Goal: Transaction & Acquisition: Purchase product/service

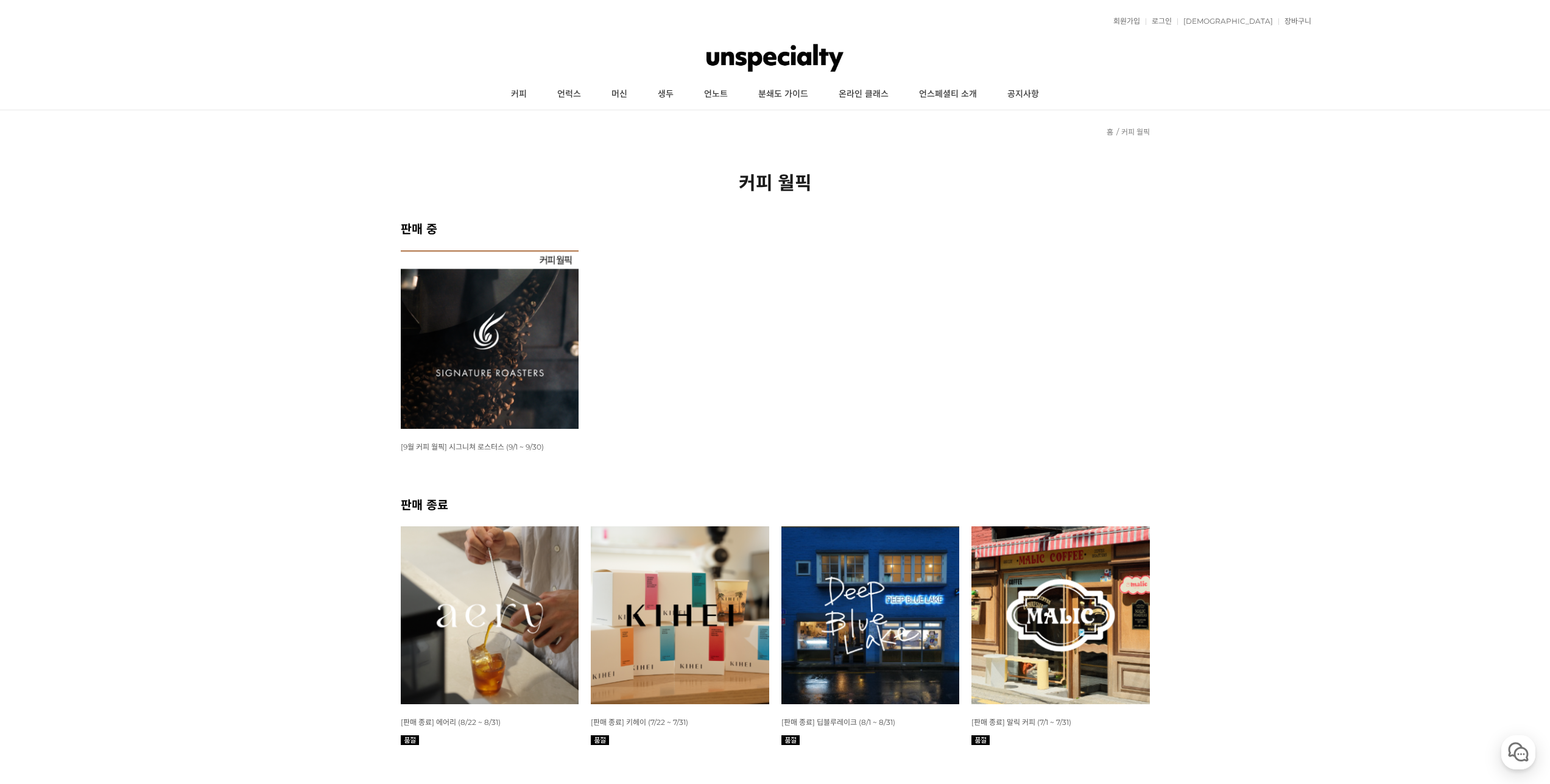
click at [442, 396] on img at bounding box center [490, 339] width 178 height 178
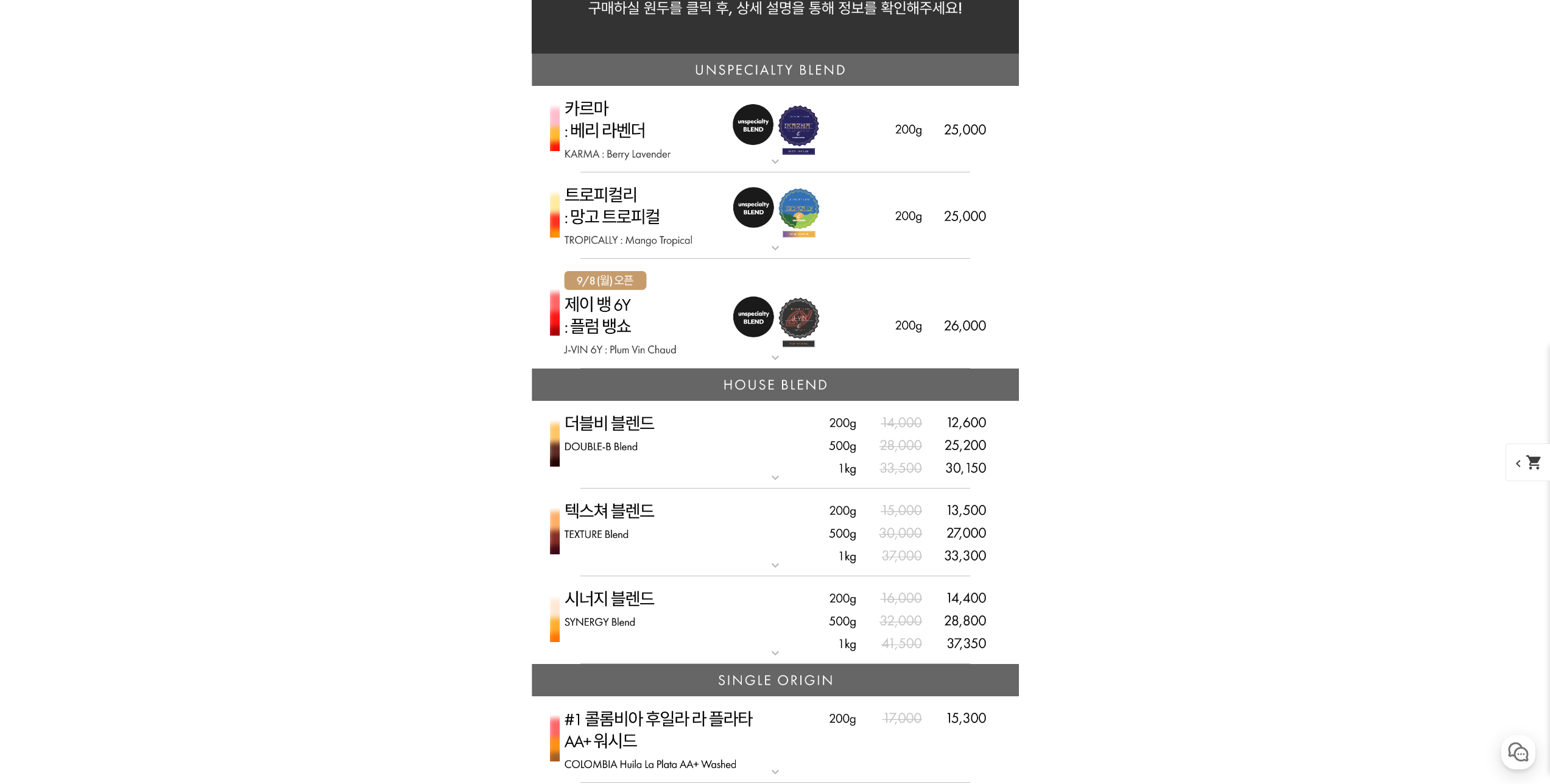
scroll to position [2862, 0]
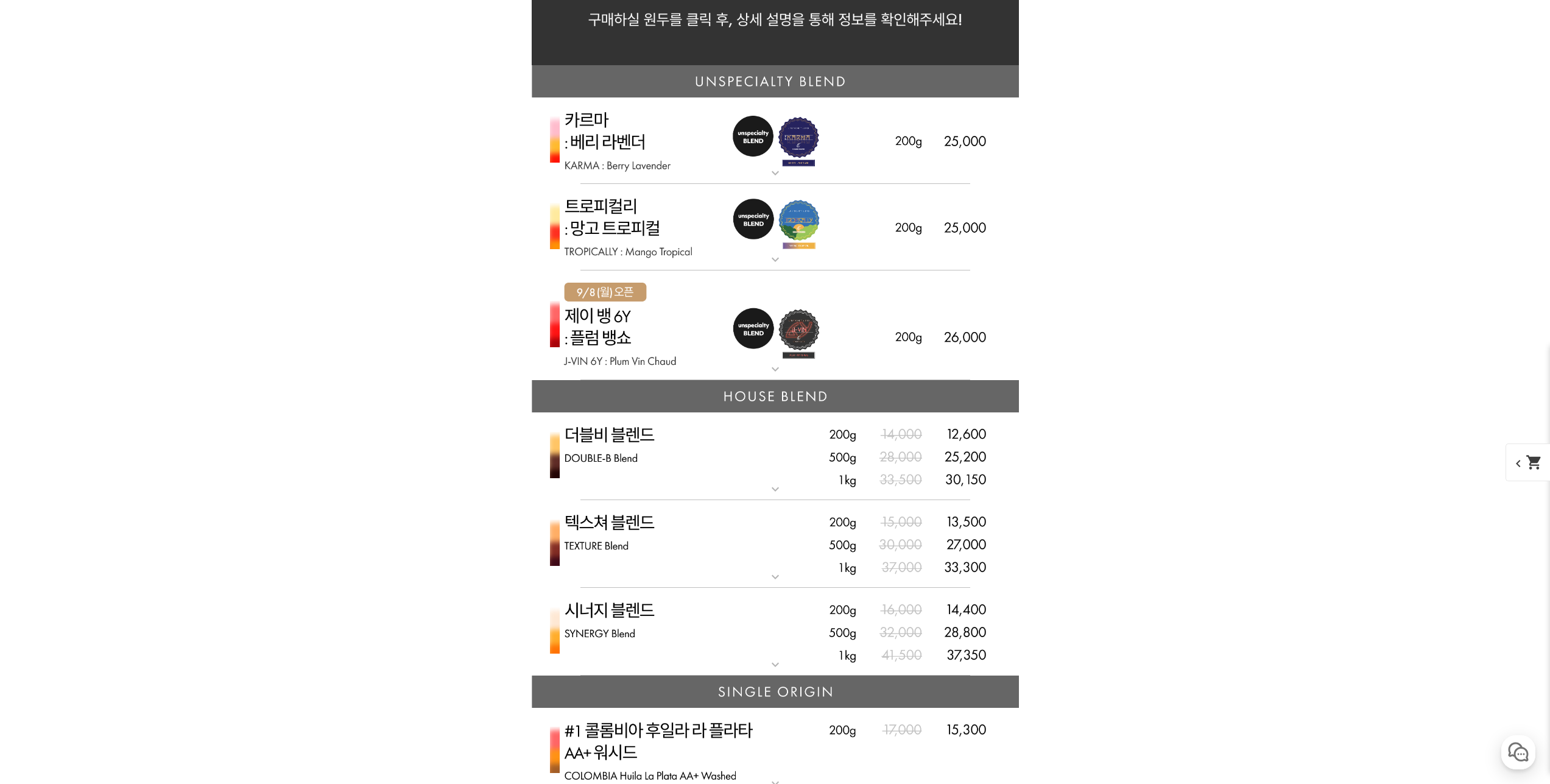
click at [761, 132] on img at bounding box center [775, 141] width 487 height 87
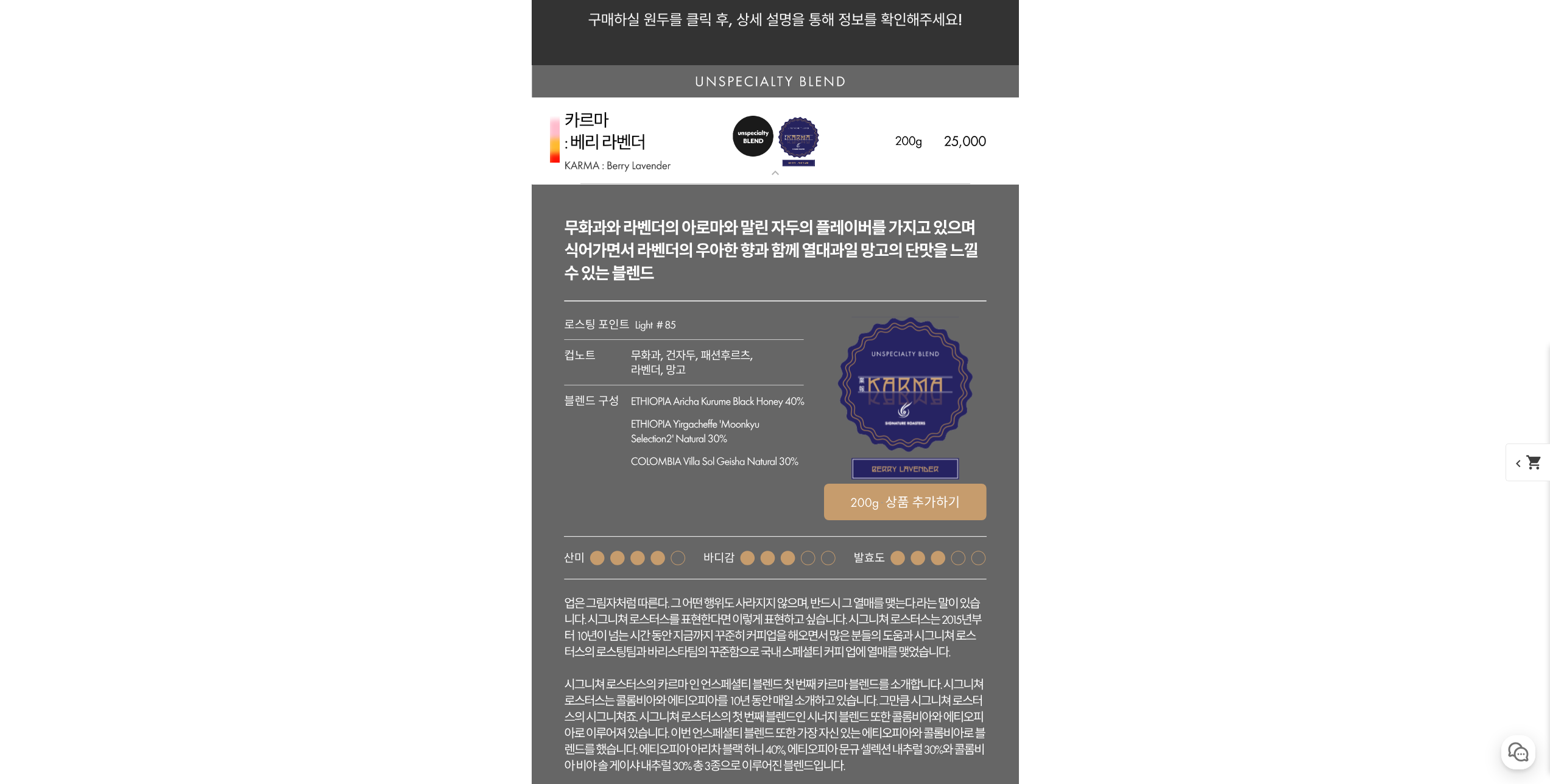
click at [769, 129] on img at bounding box center [775, 141] width 487 height 87
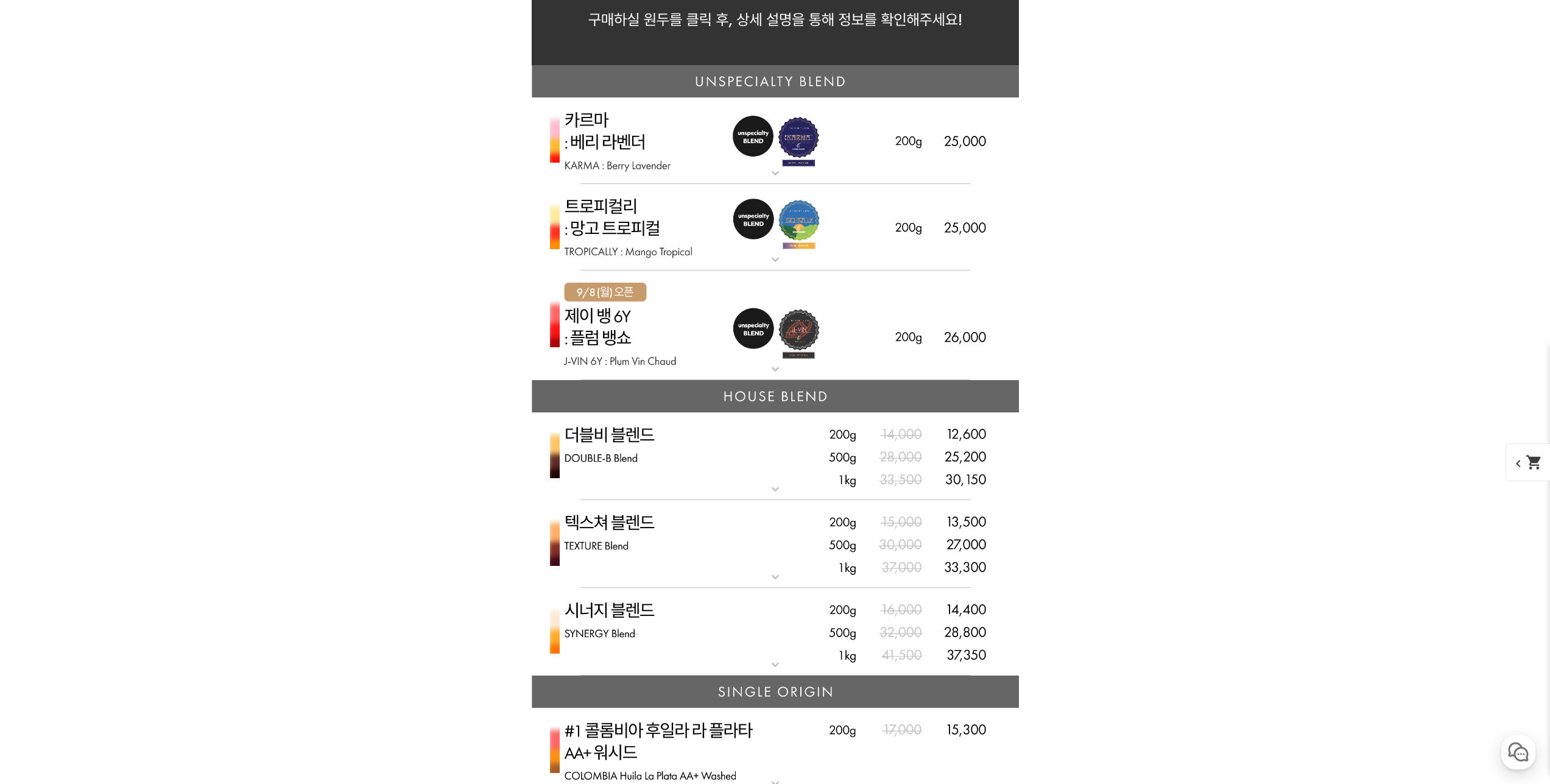
click at [740, 241] on img at bounding box center [775, 227] width 487 height 87
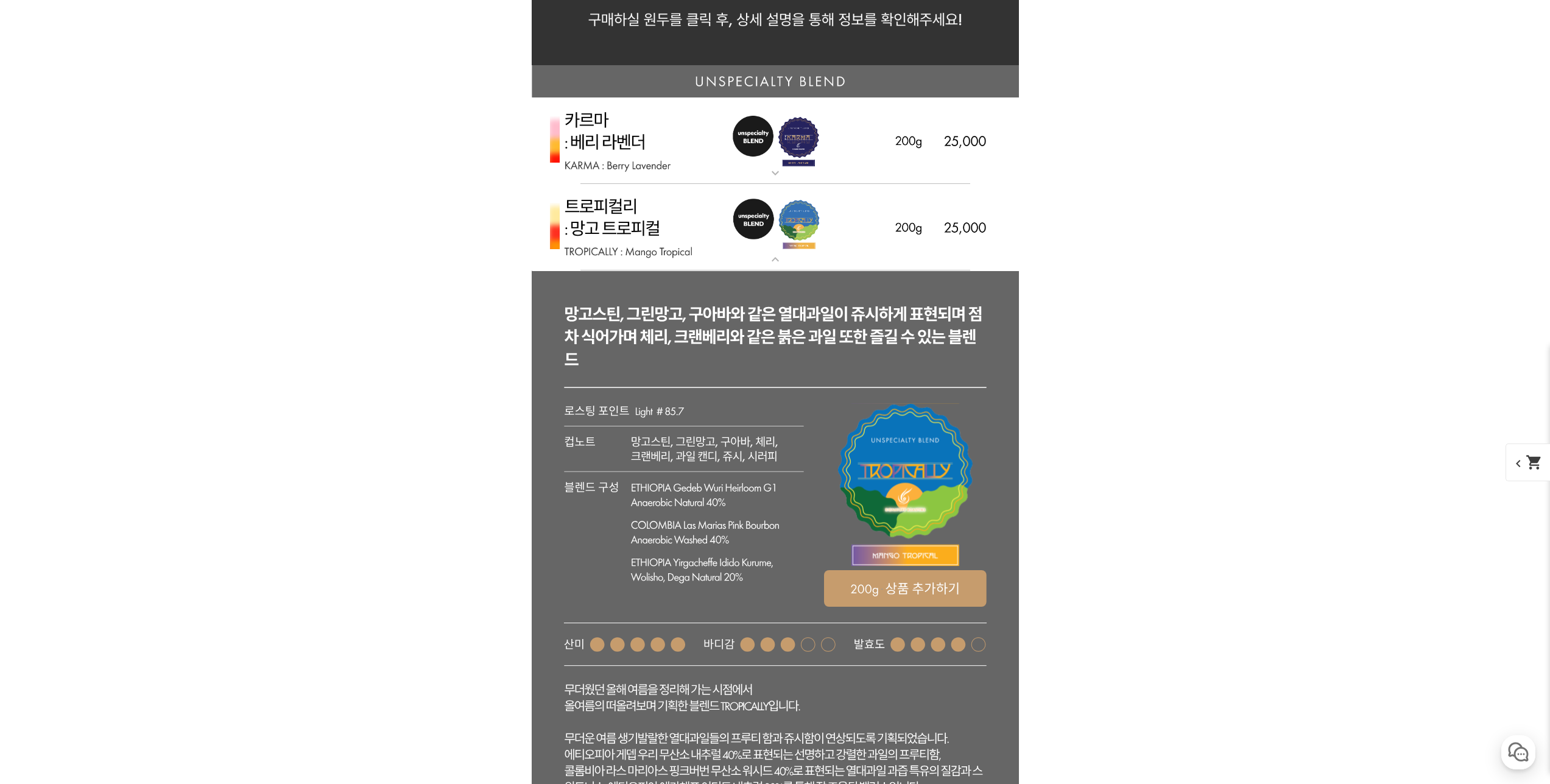
click at [743, 236] on img at bounding box center [775, 227] width 487 height 87
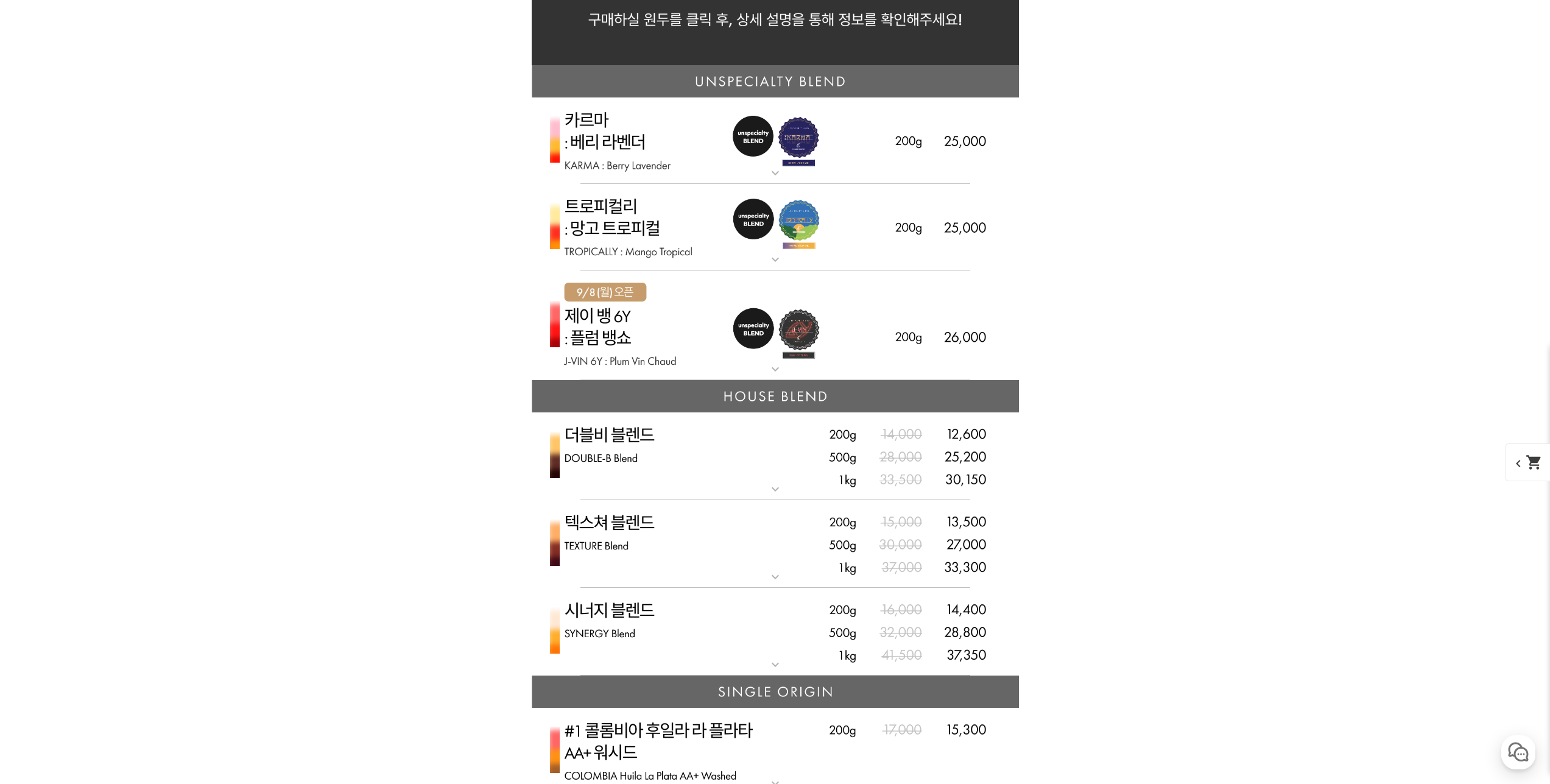
click at [758, 324] on img at bounding box center [775, 325] width 487 height 110
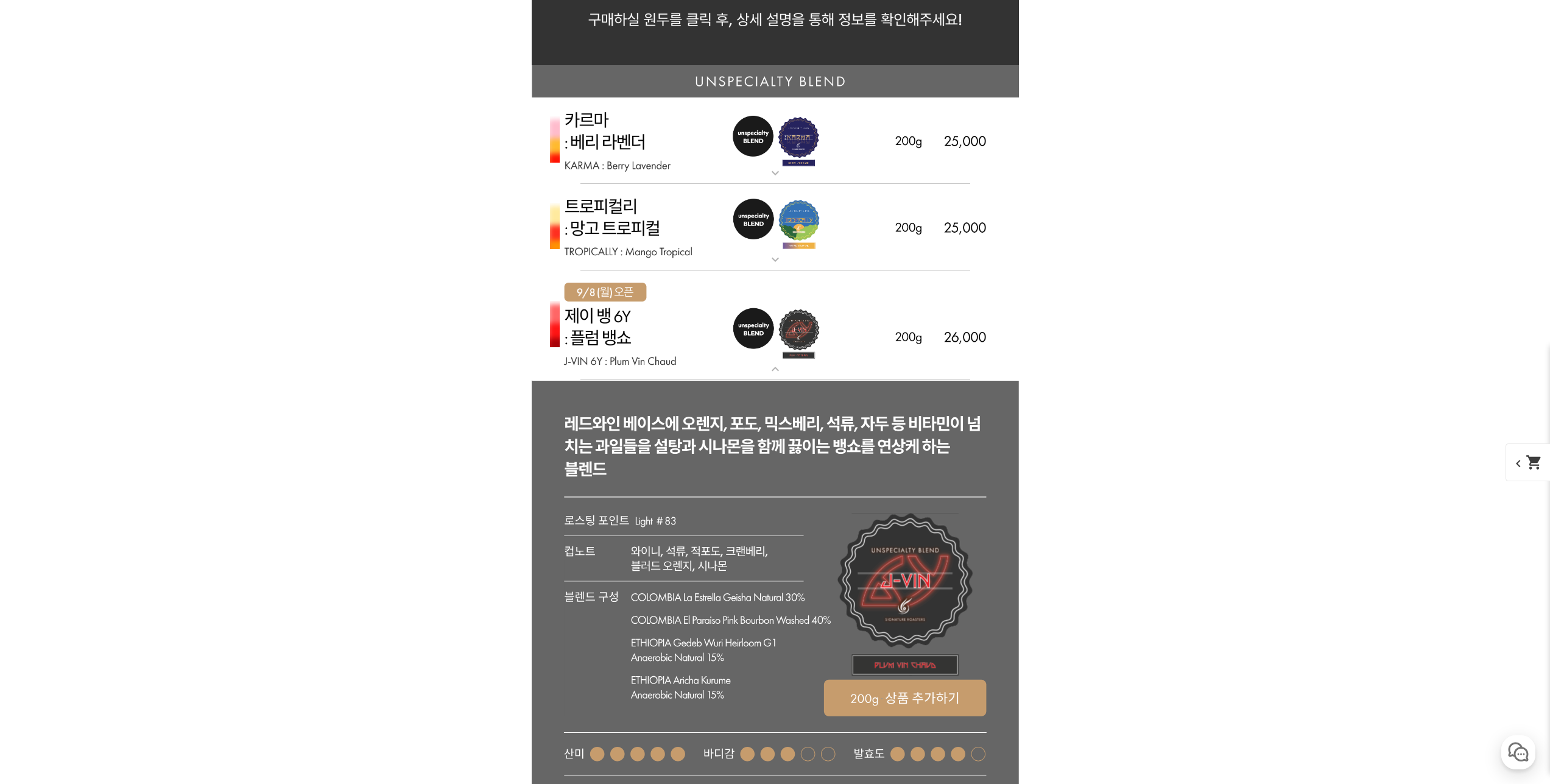
click at [758, 324] on img at bounding box center [775, 325] width 487 height 110
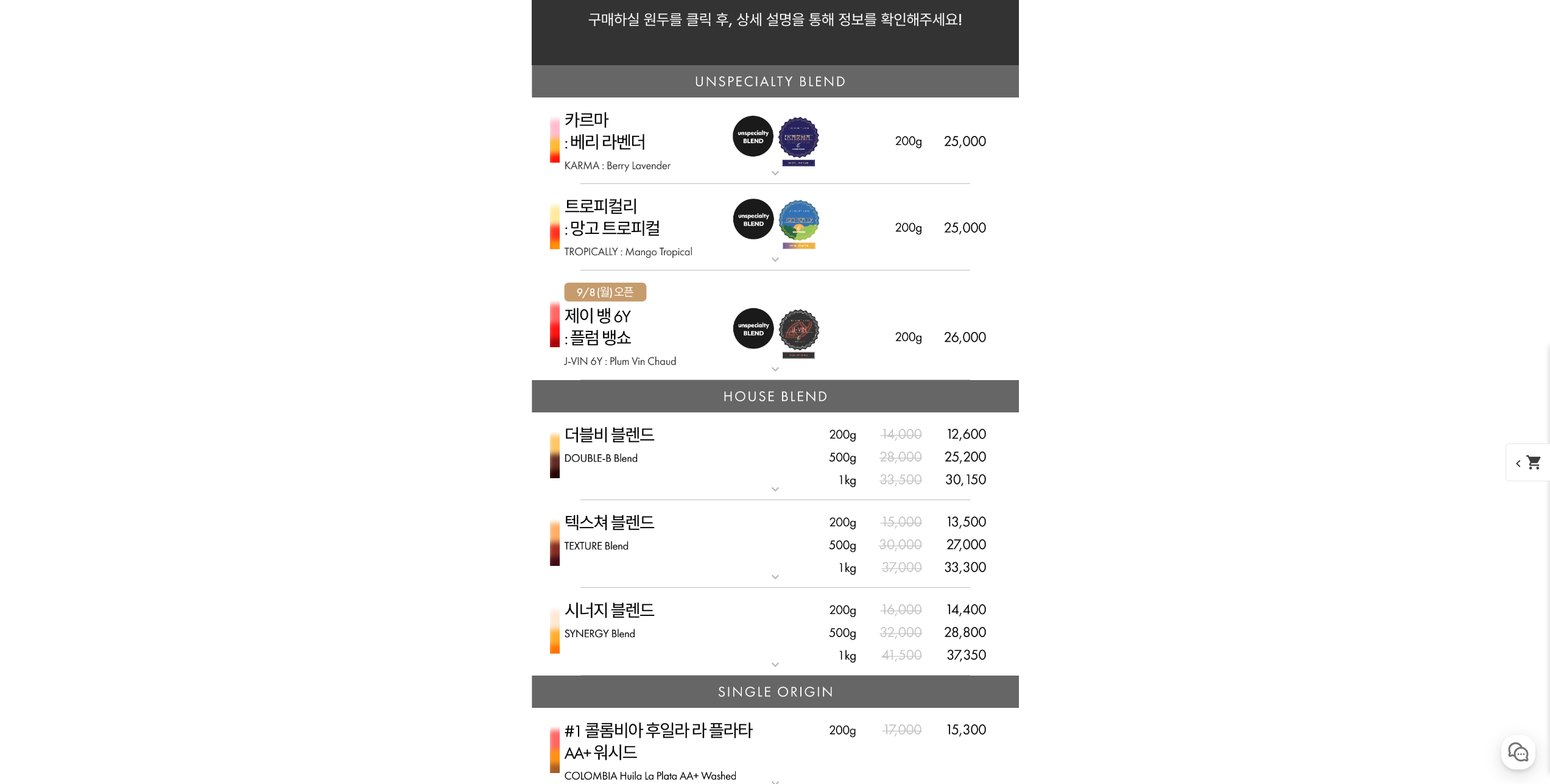
click at [699, 468] on img at bounding box center [775, 456] width 487 height 88
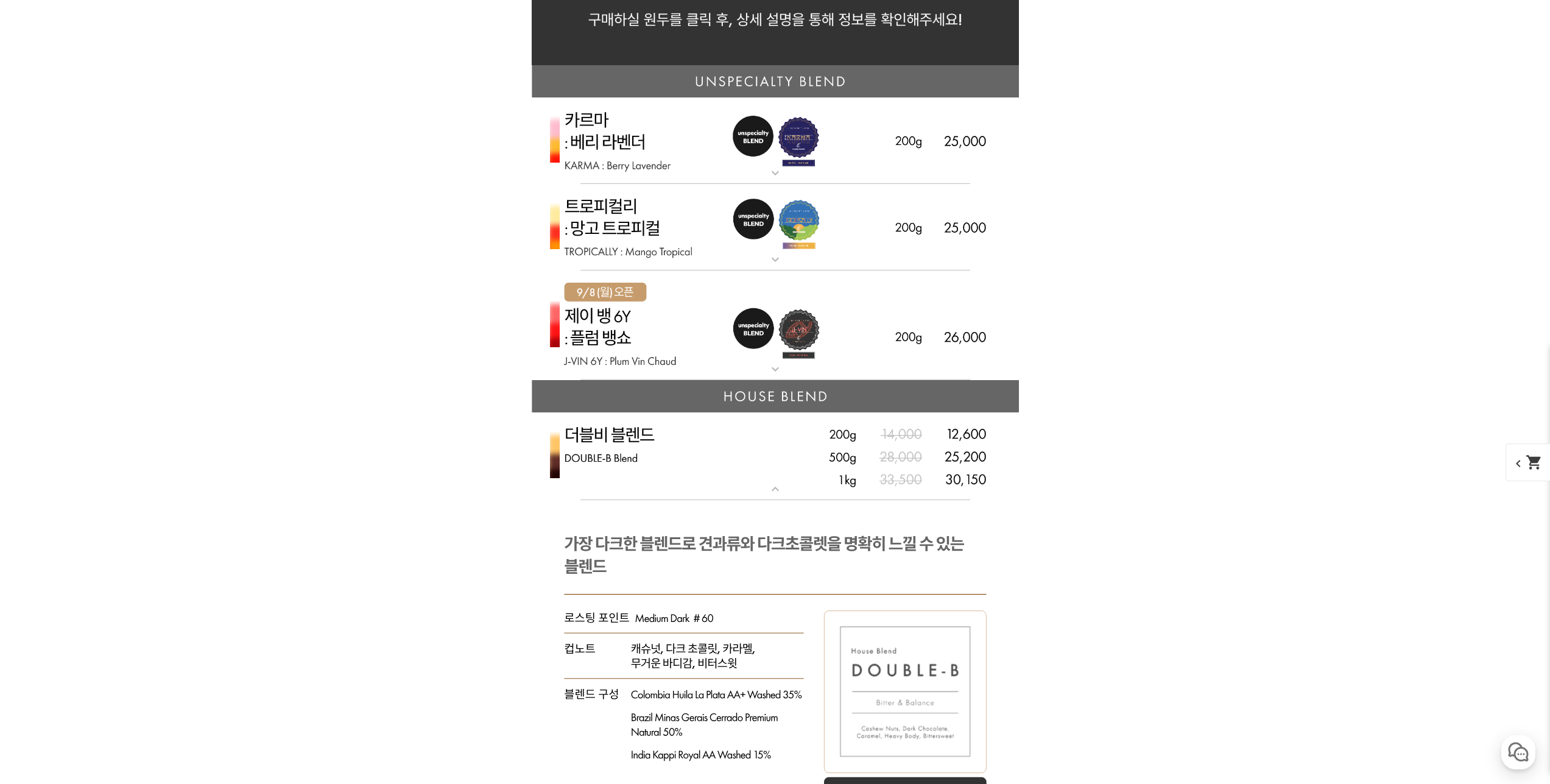
click at [699, 468] on img at bounding box center [775, 456] width 487 height 88
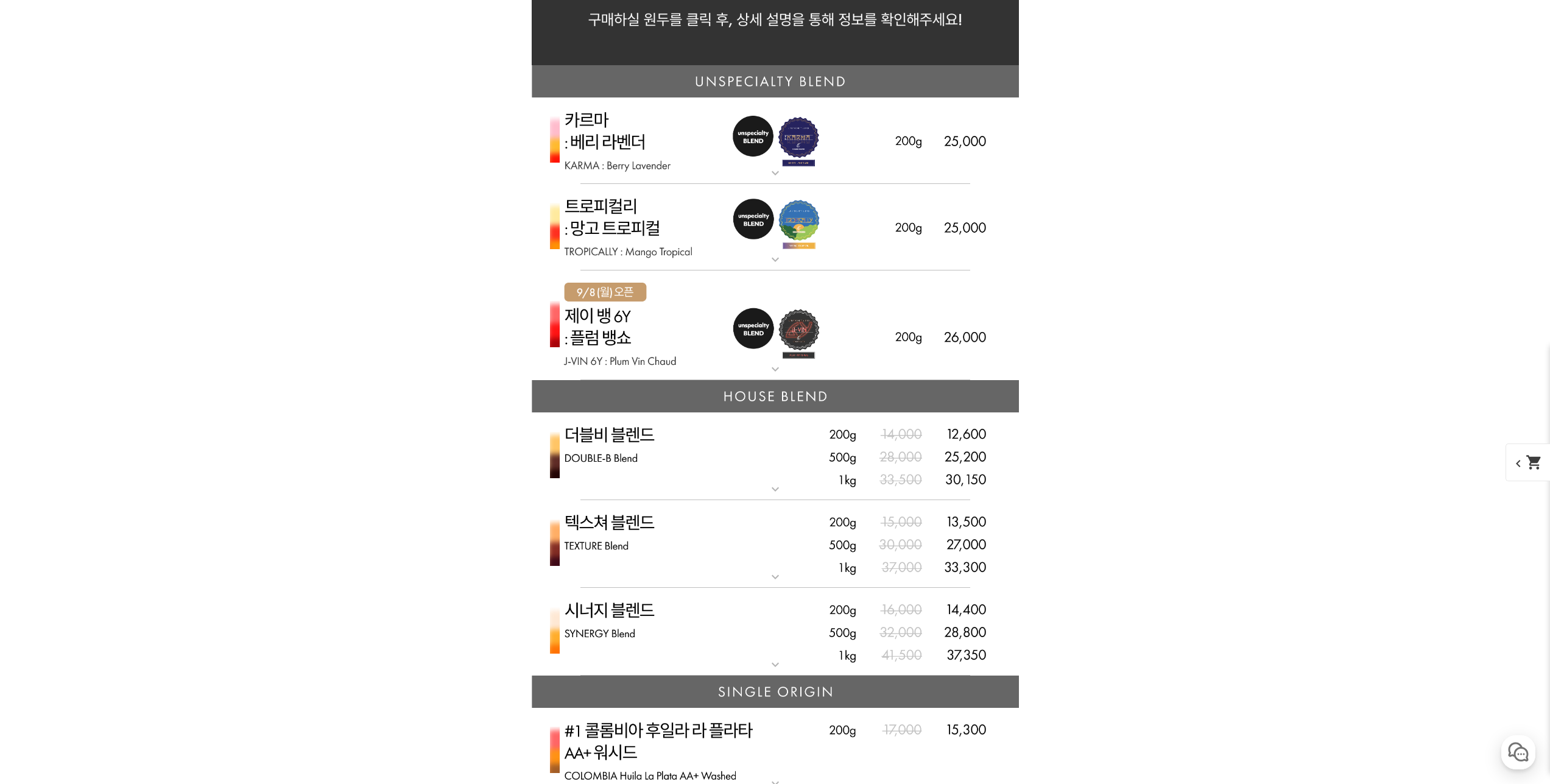
click at [699, 606] on img at bounding box center [775, 631] width 487 height 88
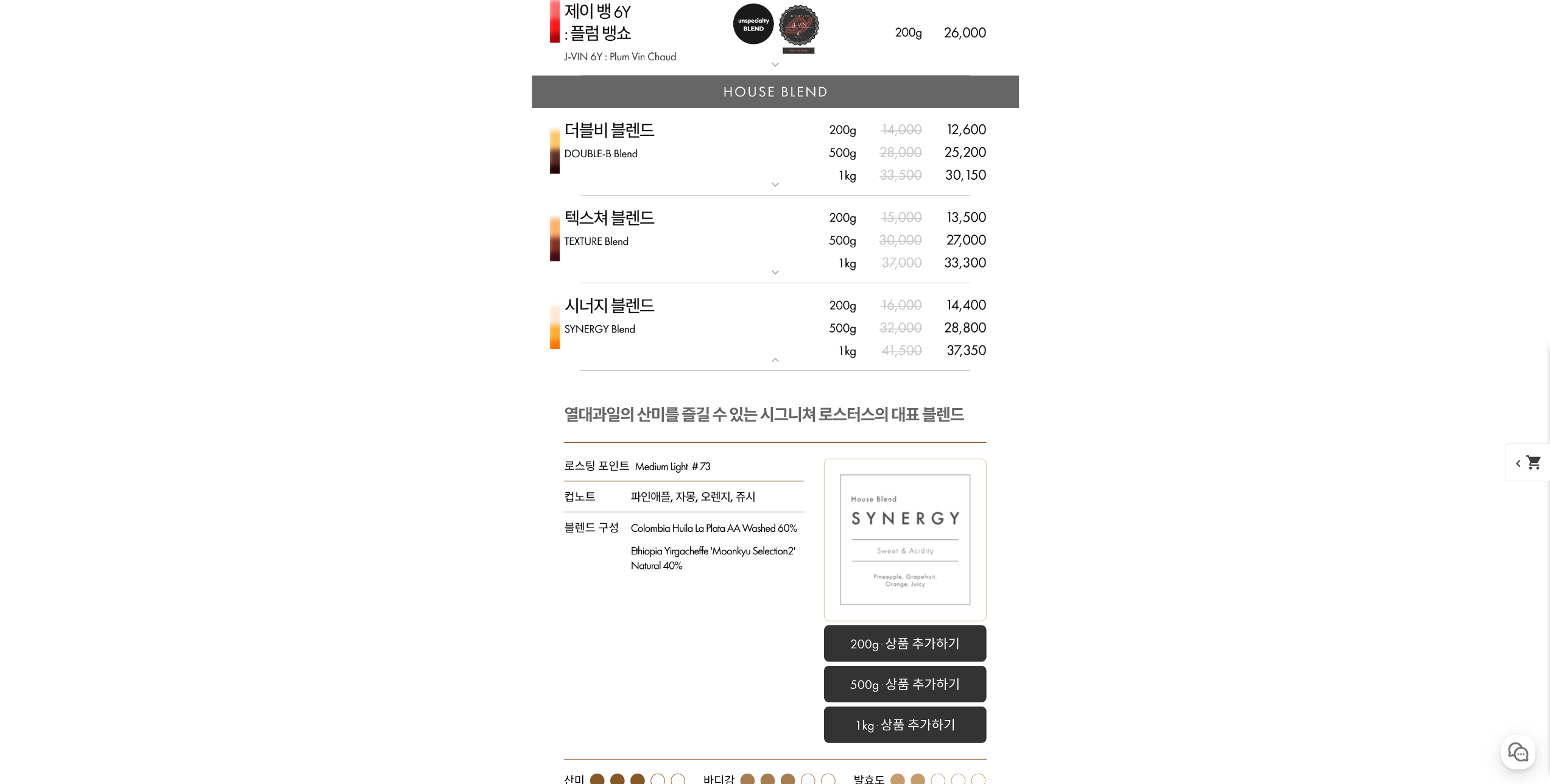
scroll to position [3532, 0]
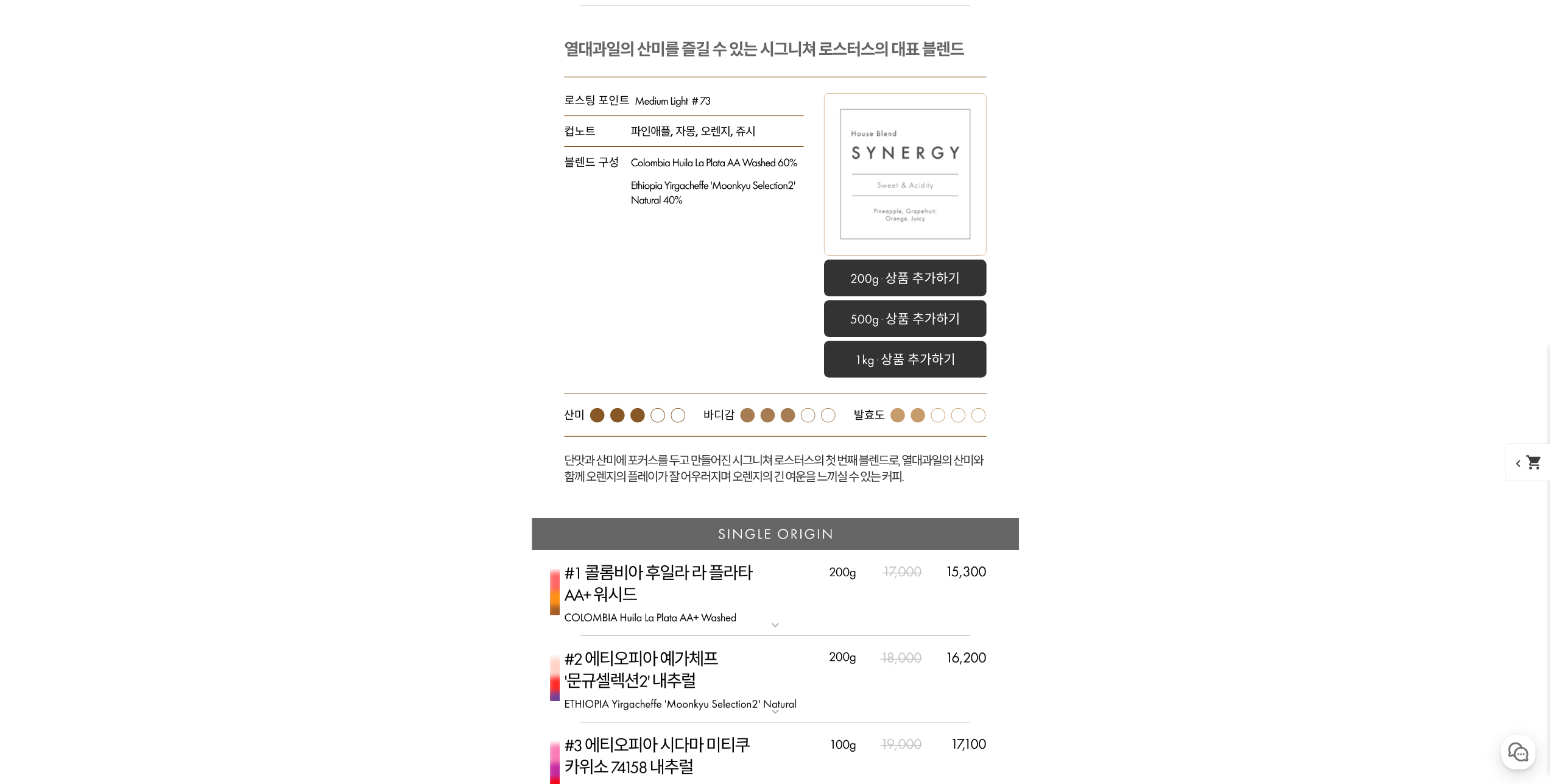
click at [694, 430] on rect at bounding box center [775, 261] width 487 height 512
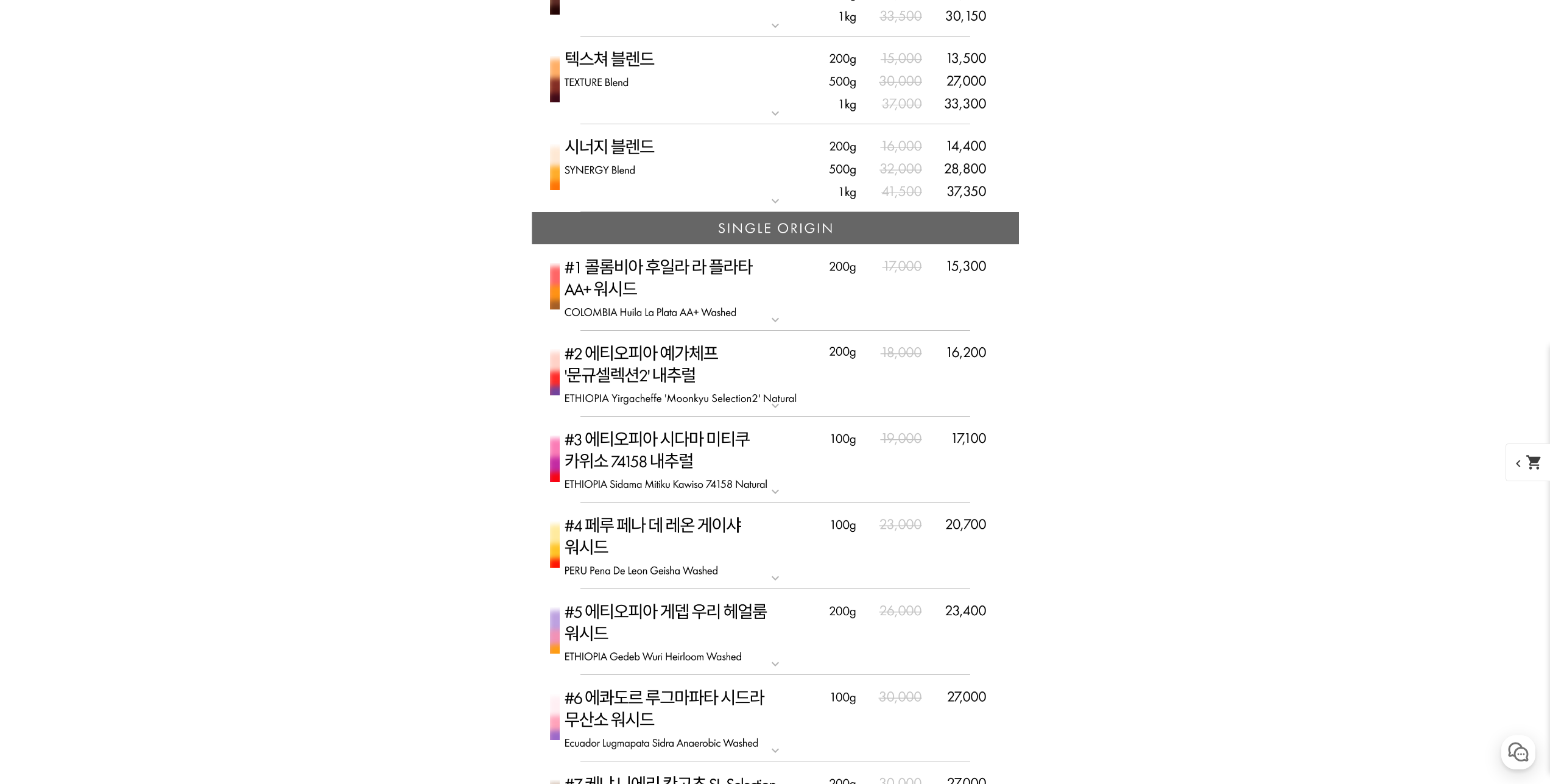
scroll to position [3228, 0]
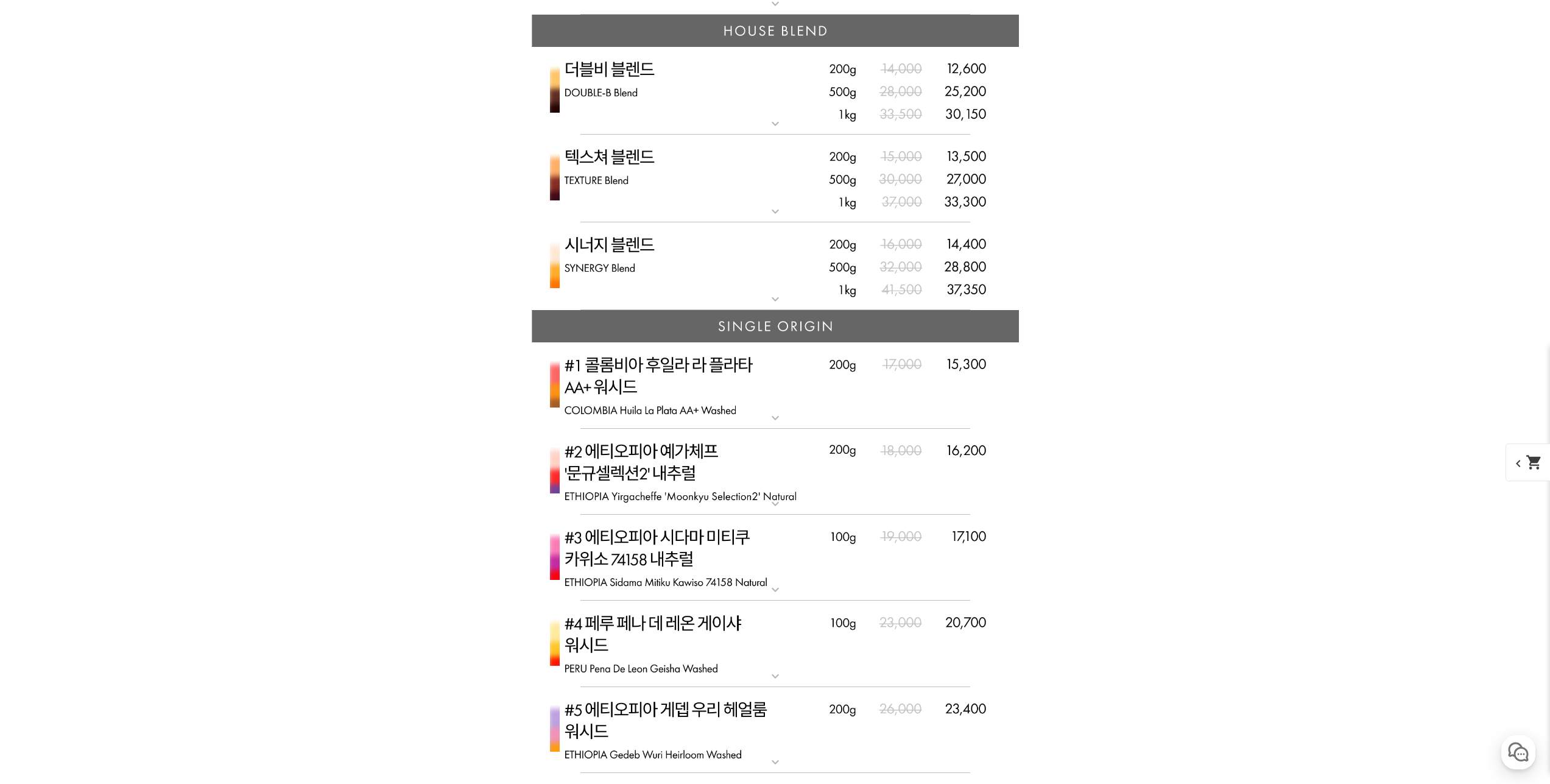
click at [688, 400] on img at bounding box center [775, 385] width 487 height 87
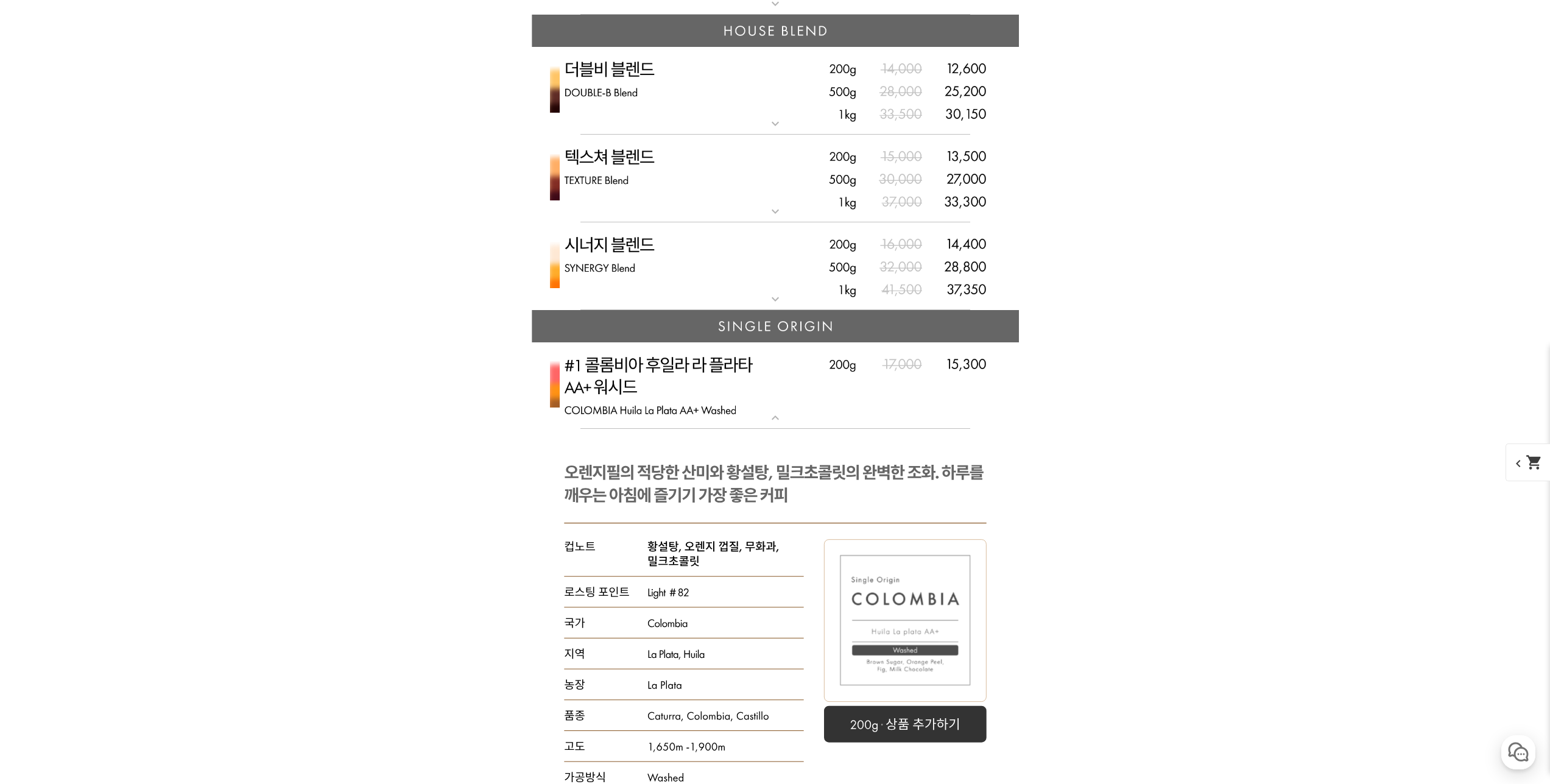
click at [688, 400] on img at bounding box center [775, 385] width 487 height 87
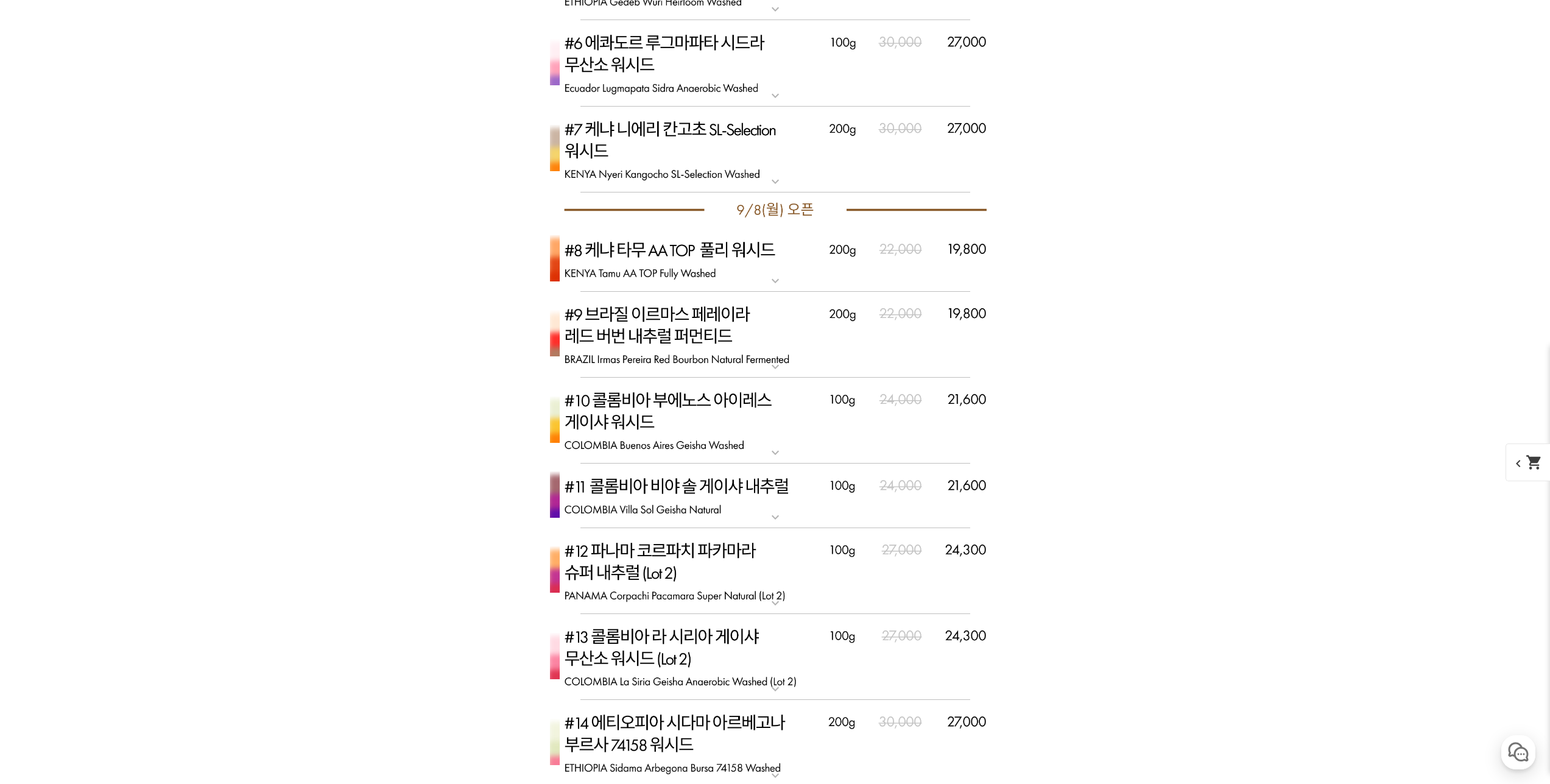
scroll to position [4141, 0]
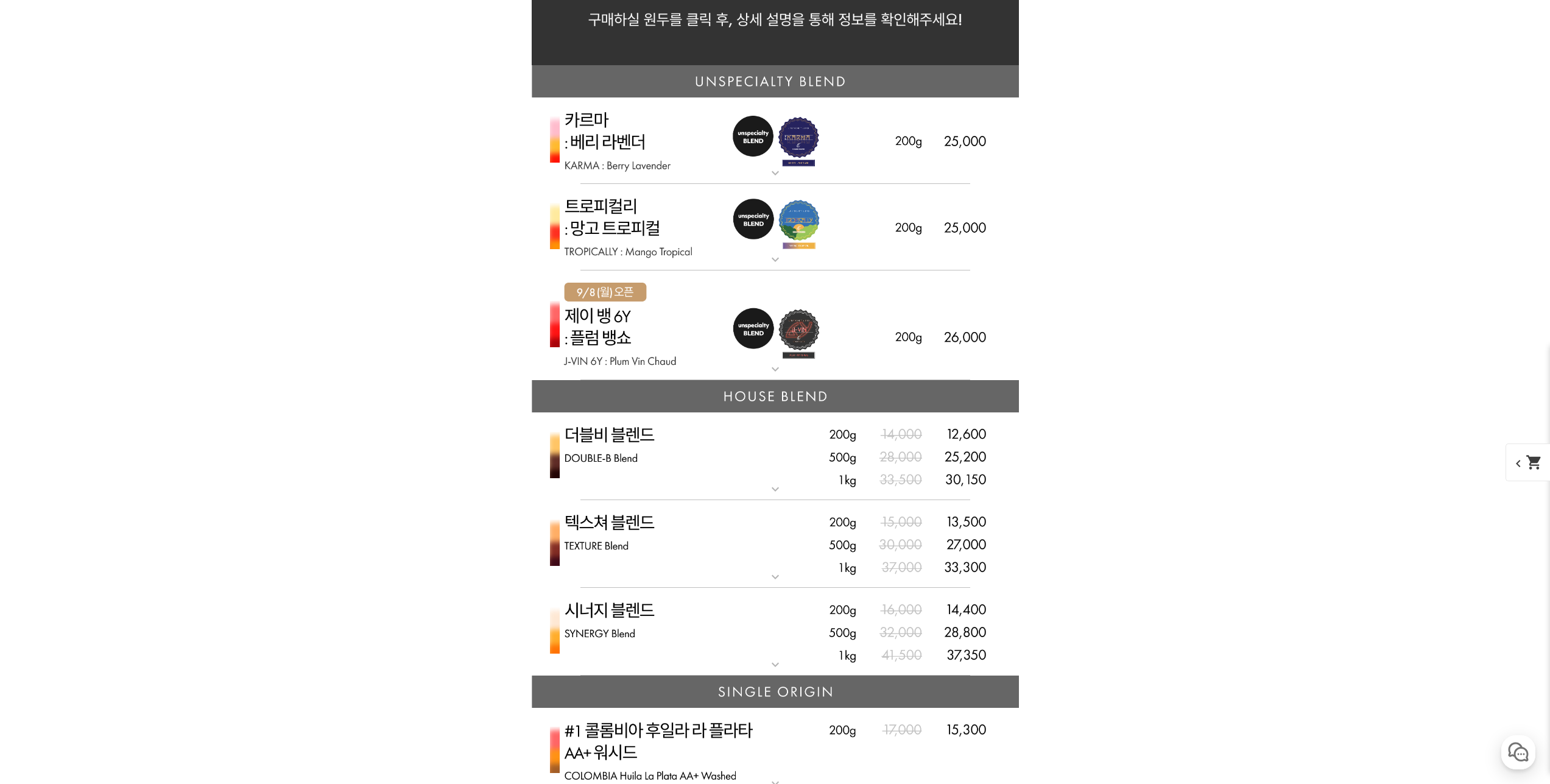
click at [698, 360] on img at bounding box center [775, 325] width 487 height 110
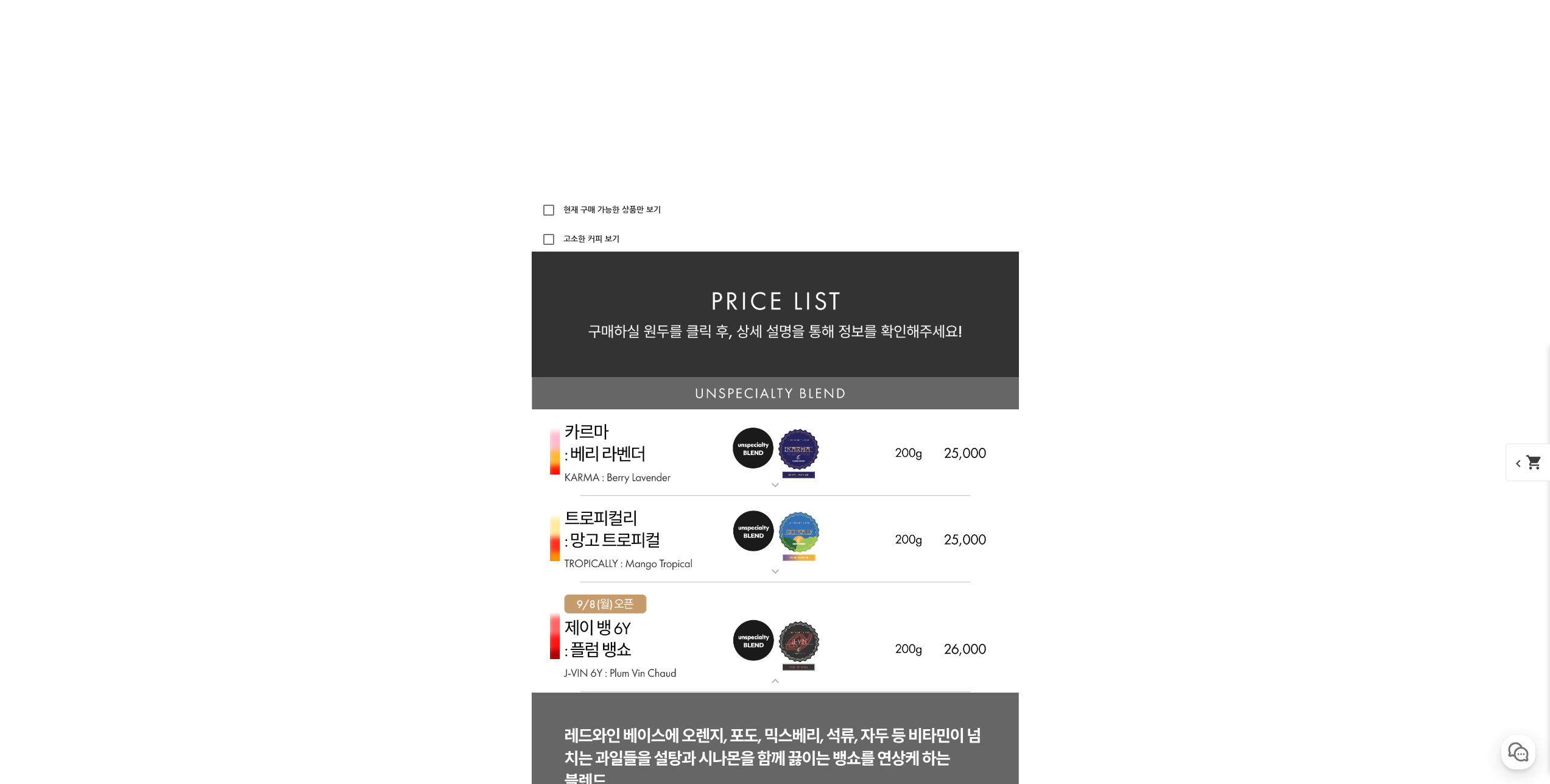
scroll to position [2618, 0]
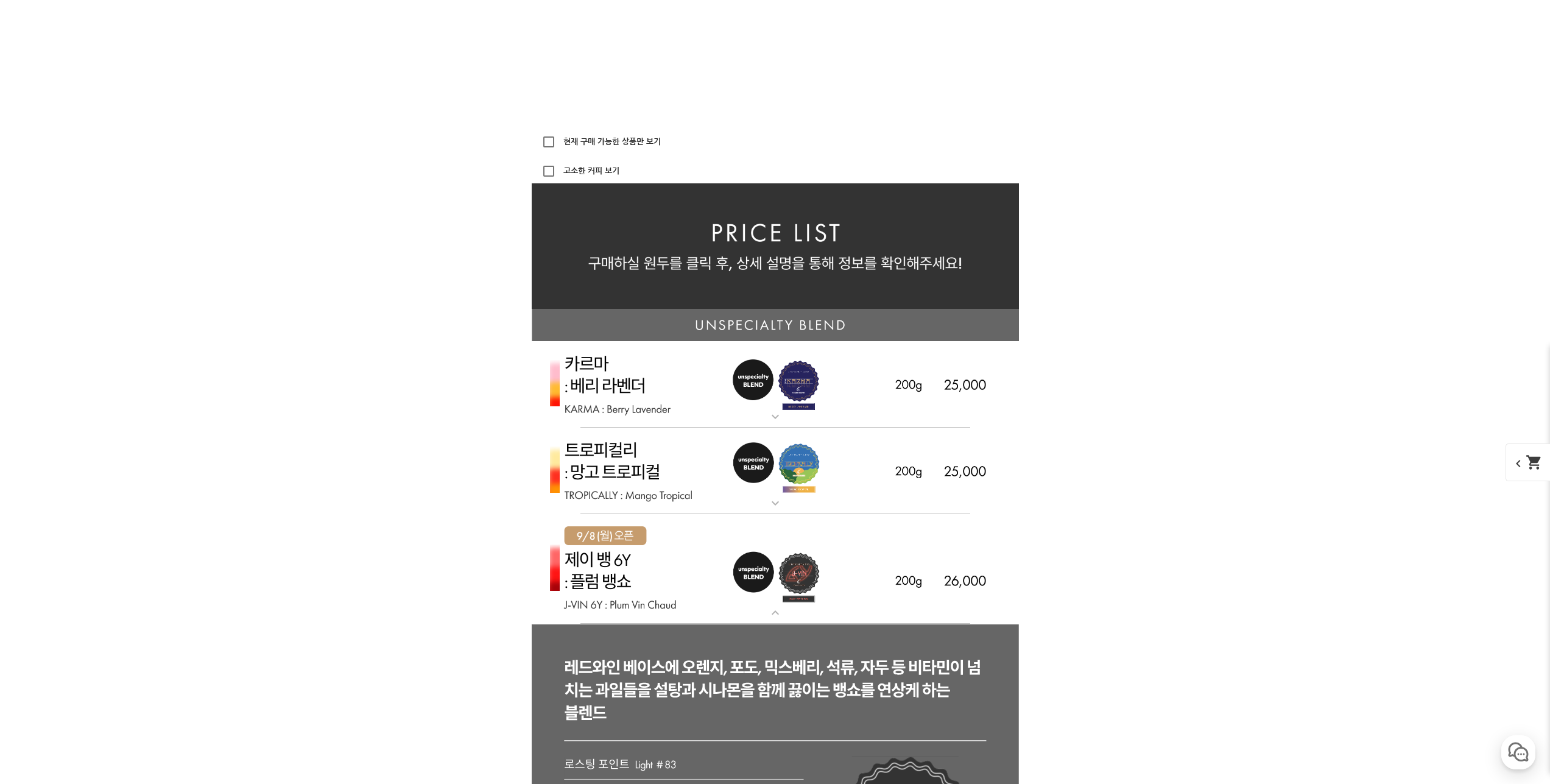
click at [734, 576] on img at bounding box center [775, 569] width 487 height 110
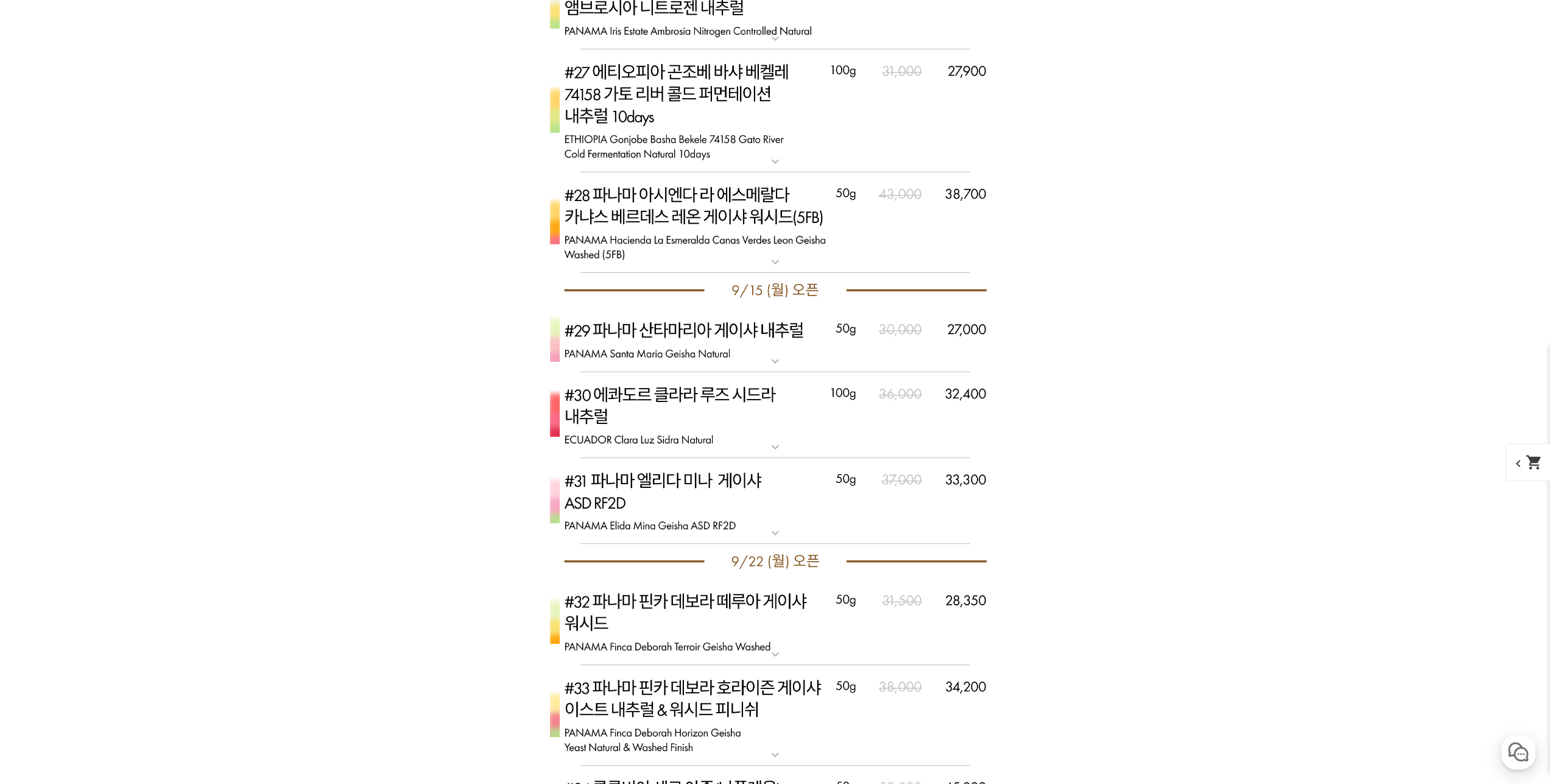
drag, startPoint x: 427, startPoint y: 626, endPoint x: 433, endPoint y: 650, distance: 24.7
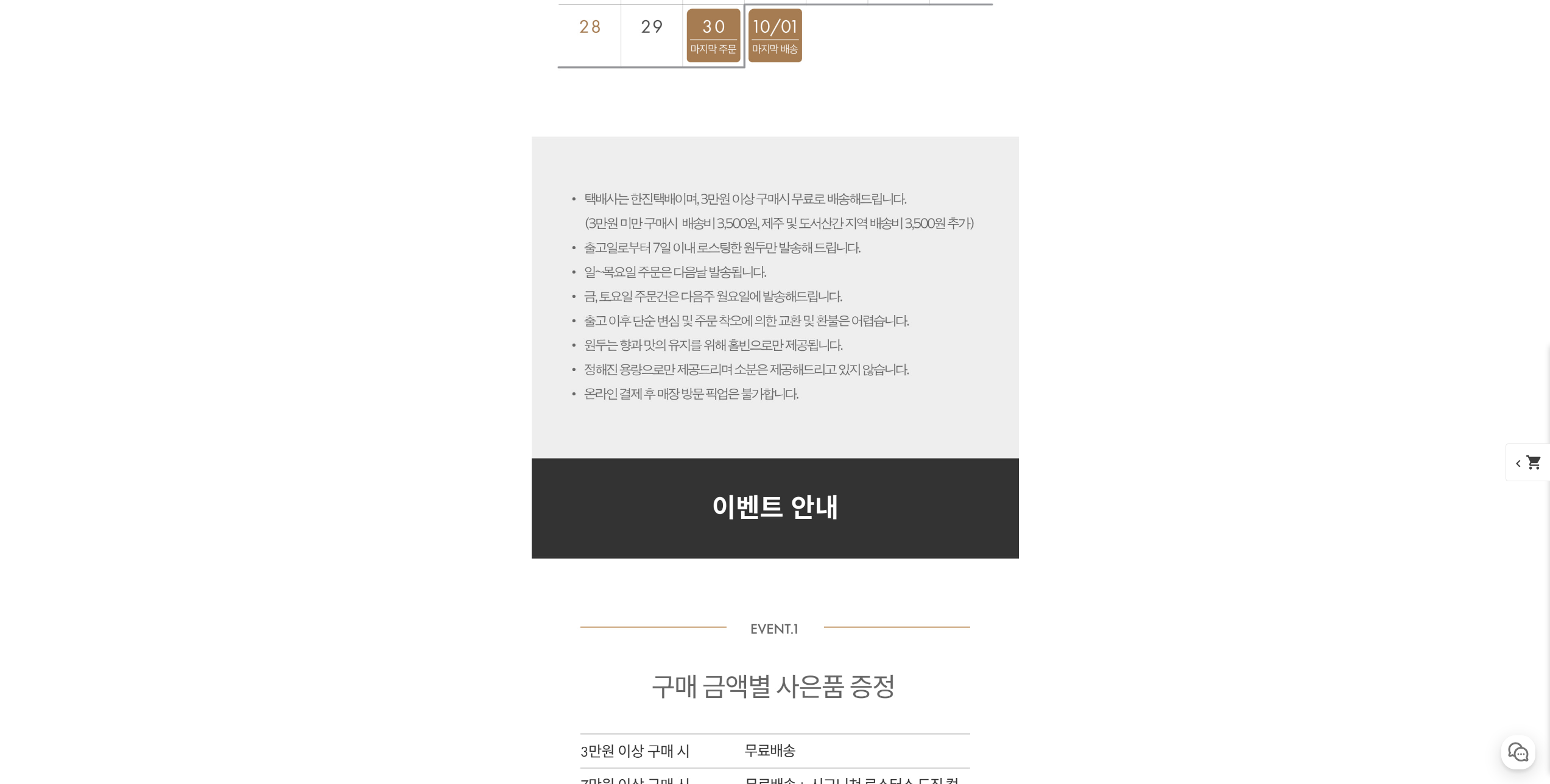
drag, startPoint x: 412, startPoint y: 603, endPoint x: 416, endPoint y: 619, distance: 16.5
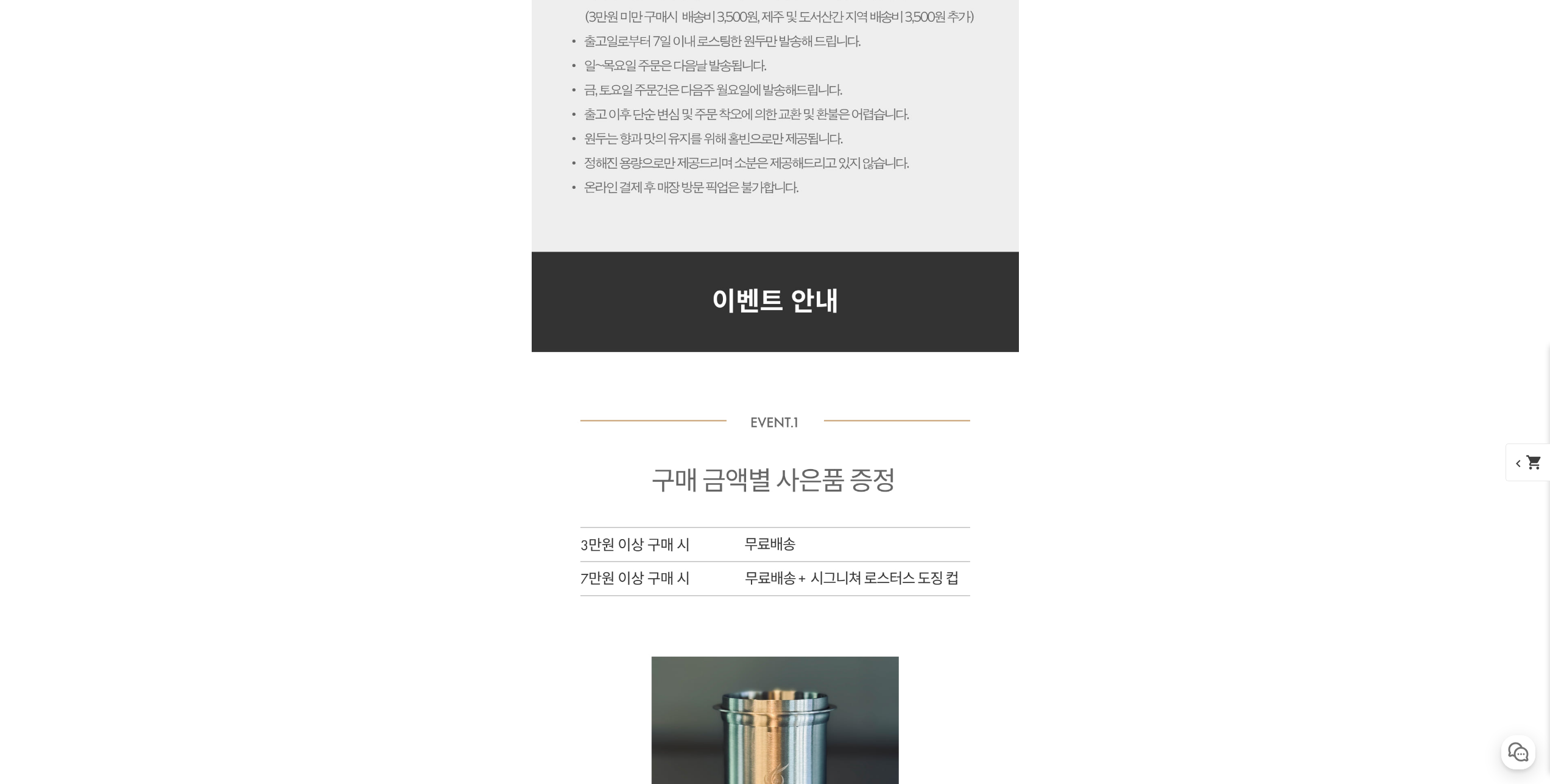
scroll to position [7911, 0]
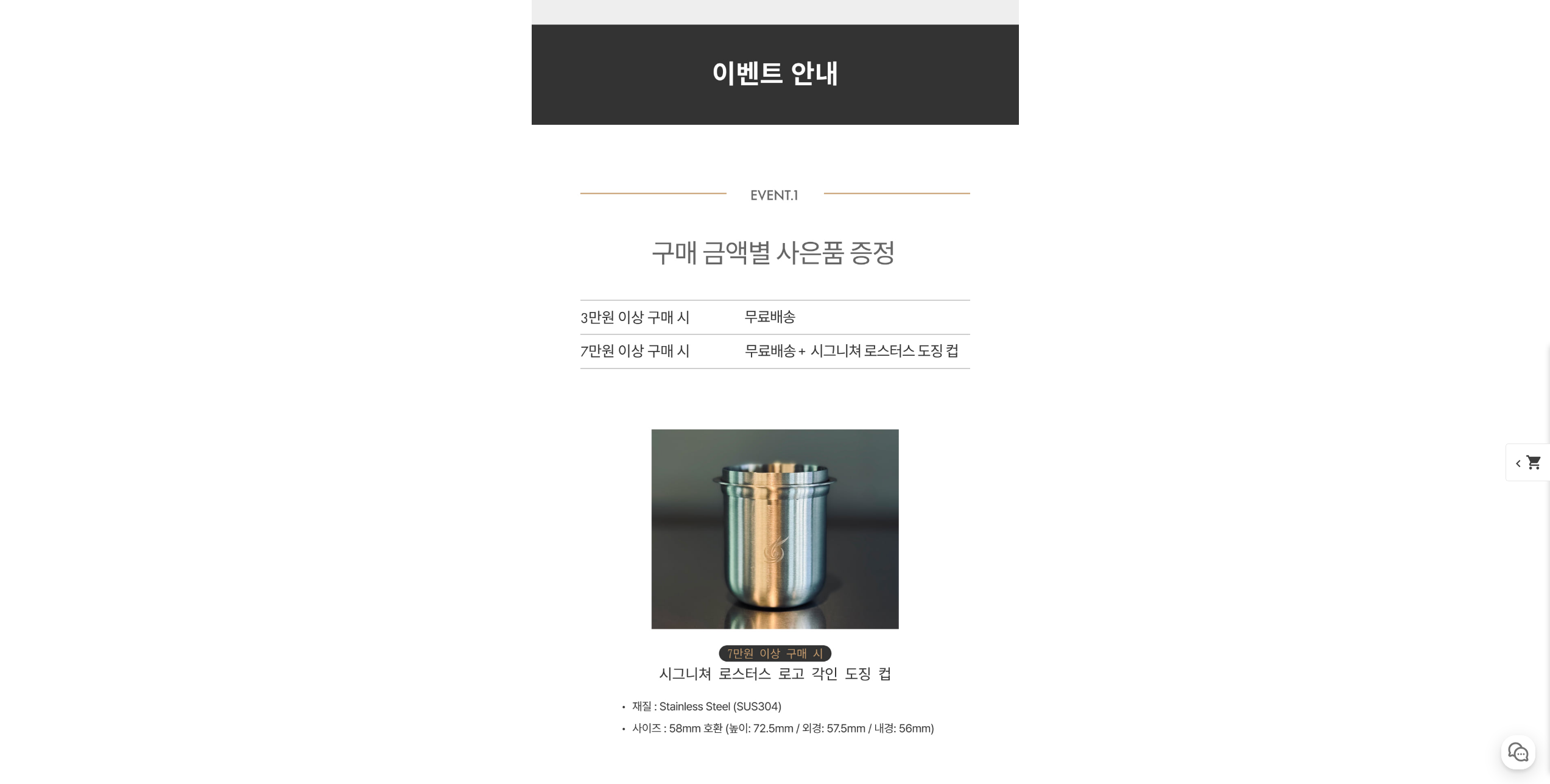
drag, startPoint x: 388, startPoint y: 540, endPoint x: 391, endPoint y: 547, distance: 7.6
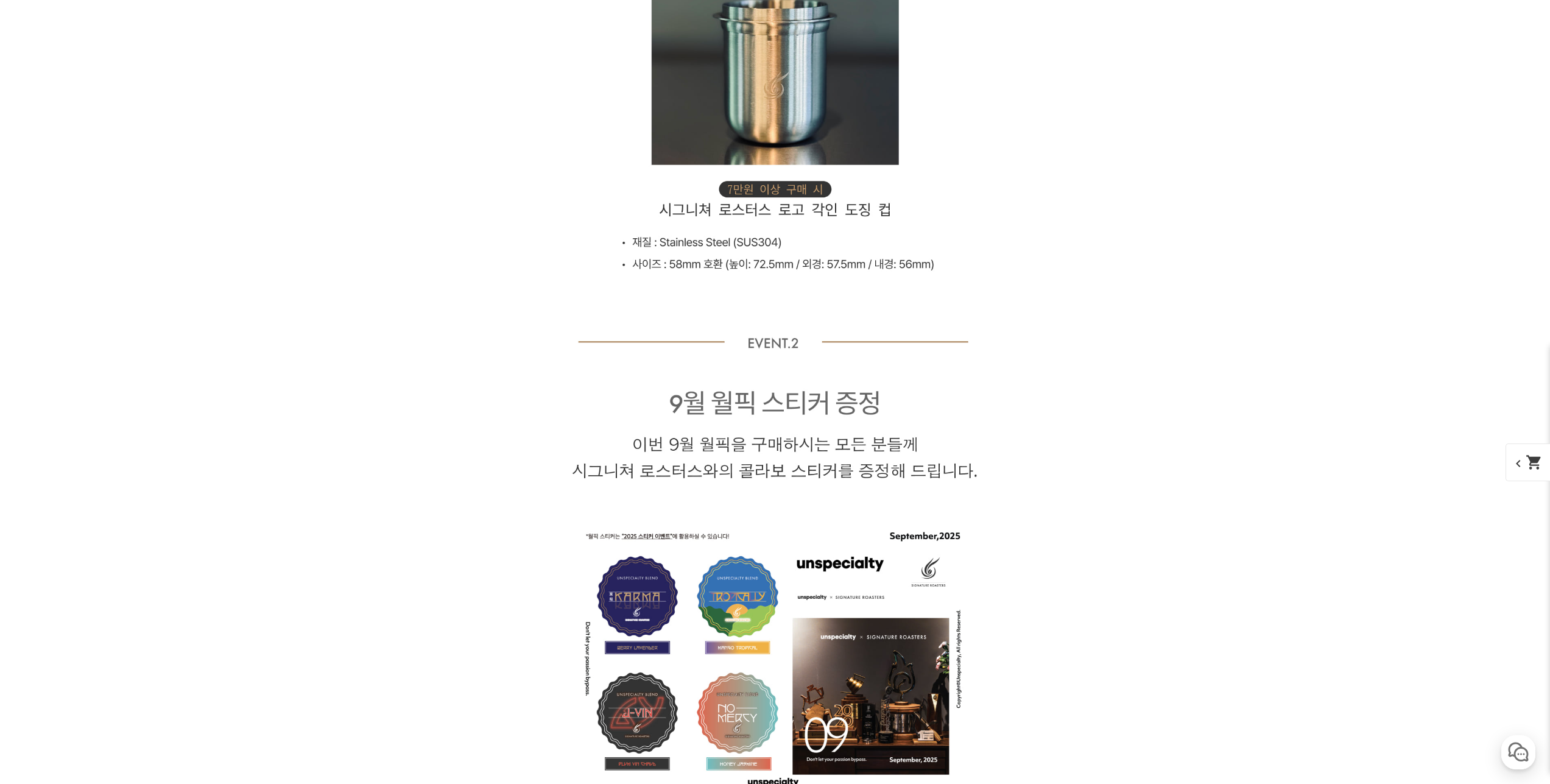
scroll to position [8337, 0]
